Goal: Check status

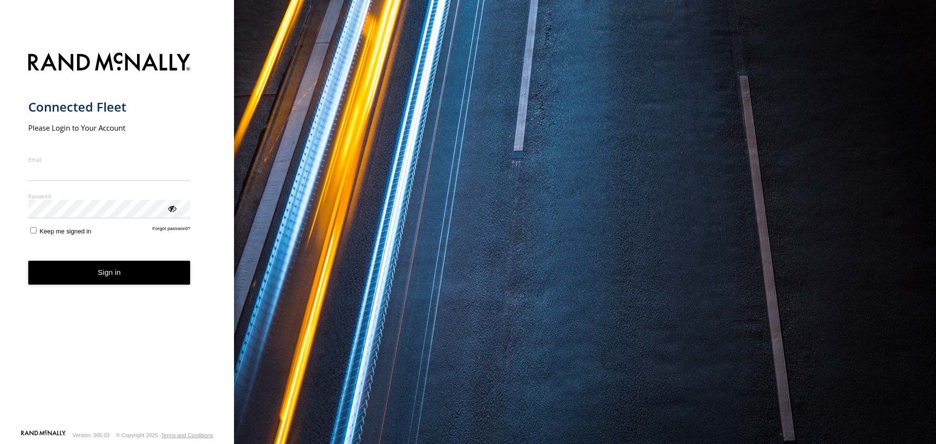
type input "**********"
click at [109, 278] on button "Sign in" at bounding box center [109, 273] width 162 height 24
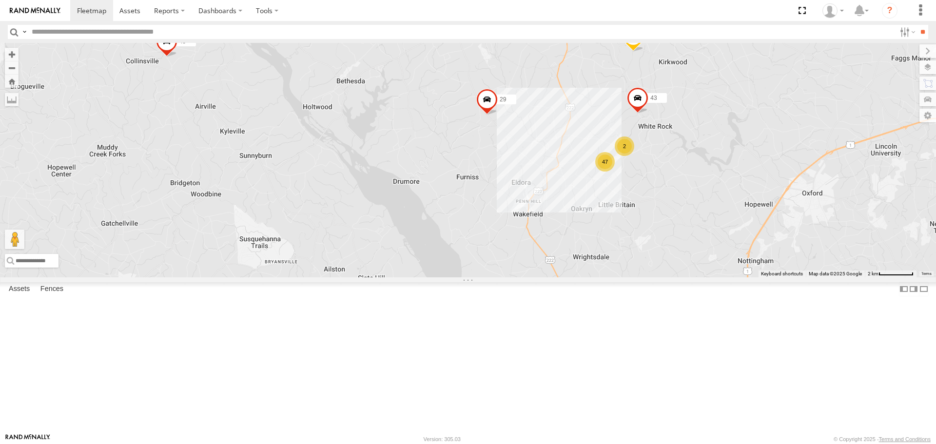
drag, startPoint x: 780, startPoint y: 244, endPoint x: 616, endPoint y: 147, distance: 190.4
click at [616, 147] on div "42:) 07 43 12 58 37 47:( 29 41 30 65 47 2 43 57" at bounding box center [468, 160] width 936 height 234
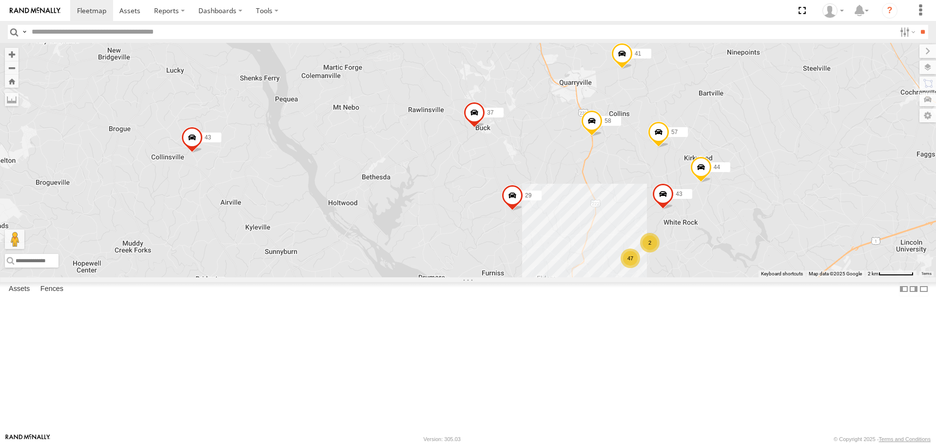
drag, startPoint x: 556, startPoint y: 172, endPoint x: 585, endPoint y: 284, distance: 115.7
click at [585, 277] on div "42:) 07 43 12 58 37 47:( 29 41 30 65 47 2 43 57 44" at bounding box center [468, 160] width 936 height 234
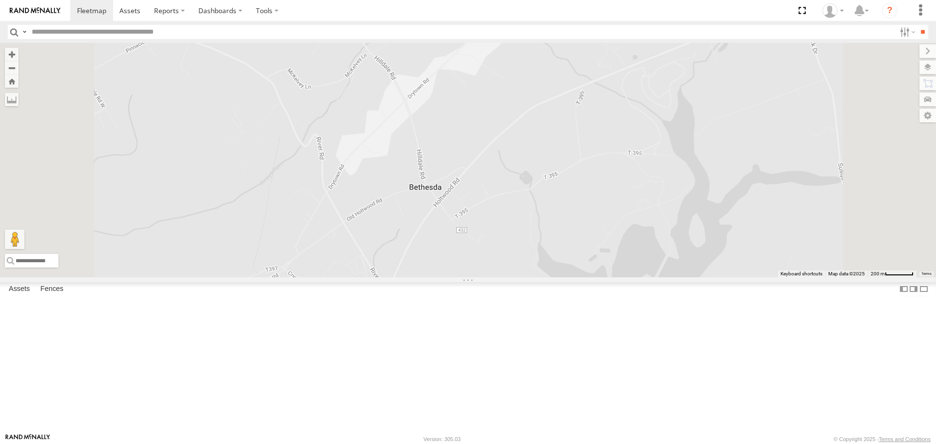
drag, startPoint x: 620, startPoint y: 354, endPoint x: 574, endPoint y: 196, distance: 164.4
click at [574, 196] on div "42:) 07 43 12 58 37 47:( 29 41 30 65 43 57 44" at bounding box center [468, 160] width 936 height 234
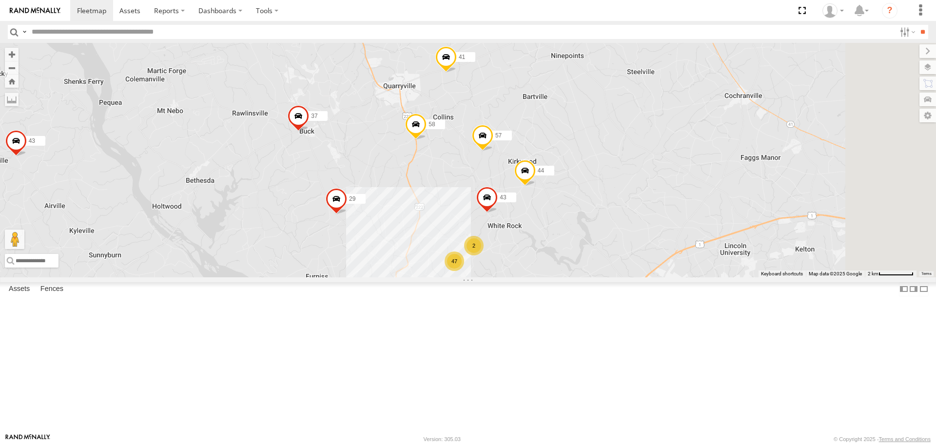
drag, startPoint x: 726, startPoint y: 207, endPoint x: 498, endPoint y: 237, distance: 229.6
click at [498, 237] on div "42:) 07 43 12 58 37 47:( 29 41 30 65 43 57 44 47 2" at bounding box center [468, 160] width 936 height 234
